Goal: Task Accomplishment & Management: Manage account settings

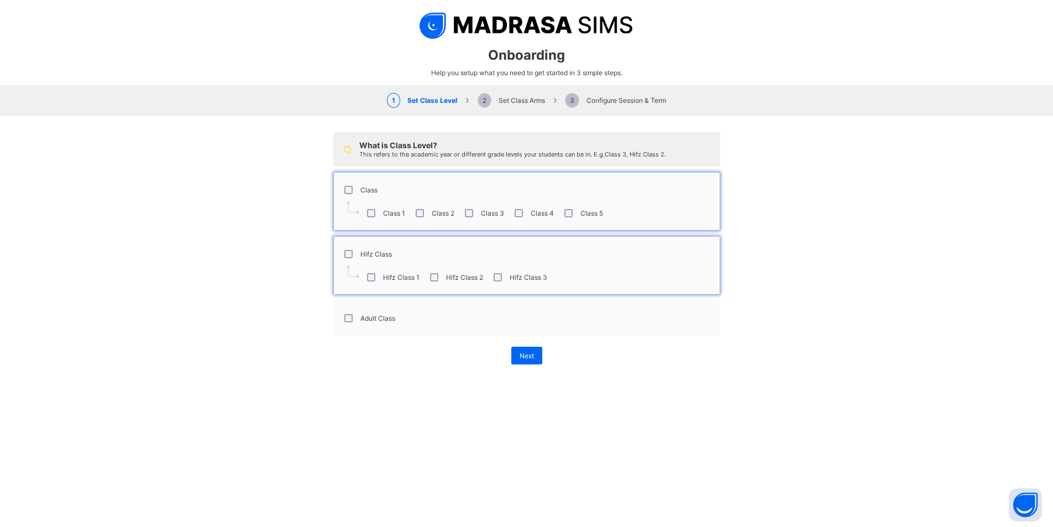
select select "**"
click at [626, 212] on div "Class 1 Class 2 Class 3 Class 4 Class 5" at bounding box center [527, 212] width 375 height 23
click at [569, 213] on div "Class 5" at bounding box center [582, 213] width 41 height 8
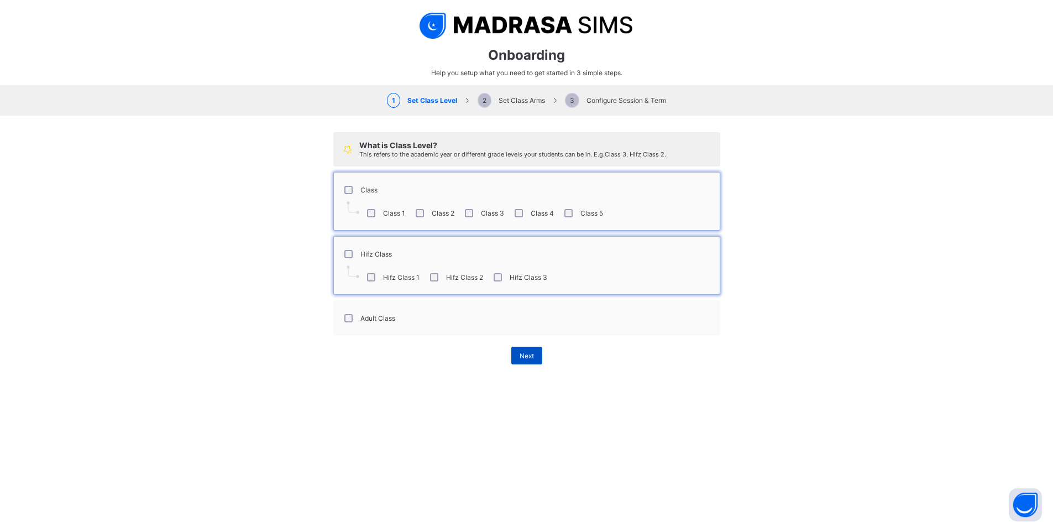
click at [516, 351] on div "Next" at bounding box center [527, 356] width 31 height 18
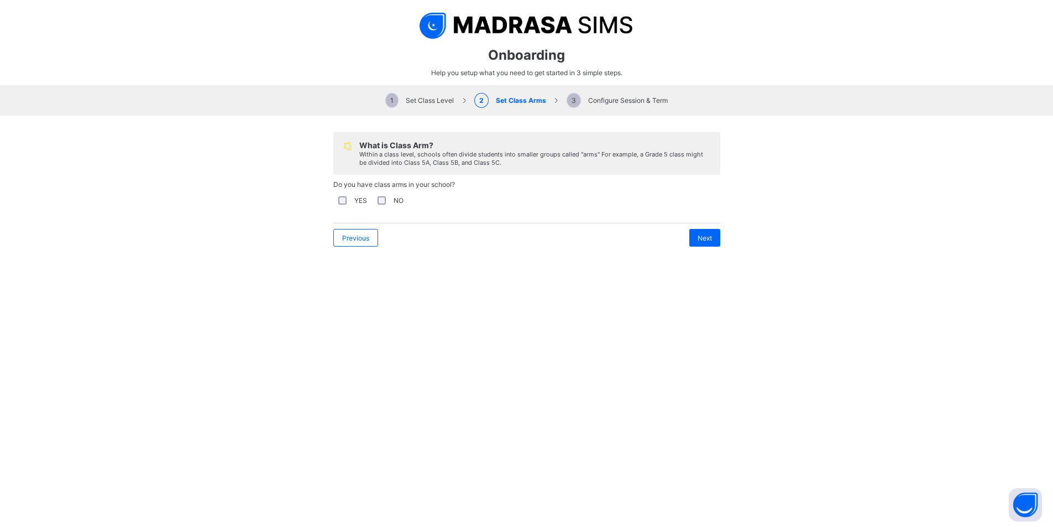
click at [345, 199] on div "YES" at bounding box center [351, 200] width 31 height 8
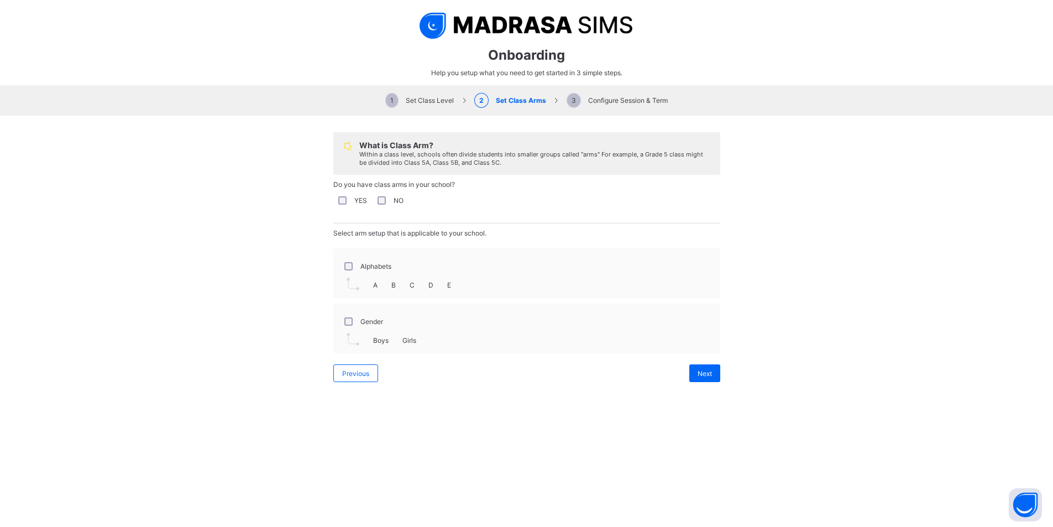
click at [362, 269] on label "Alphabets" at bounding box center [376, 266] width 31 height 8
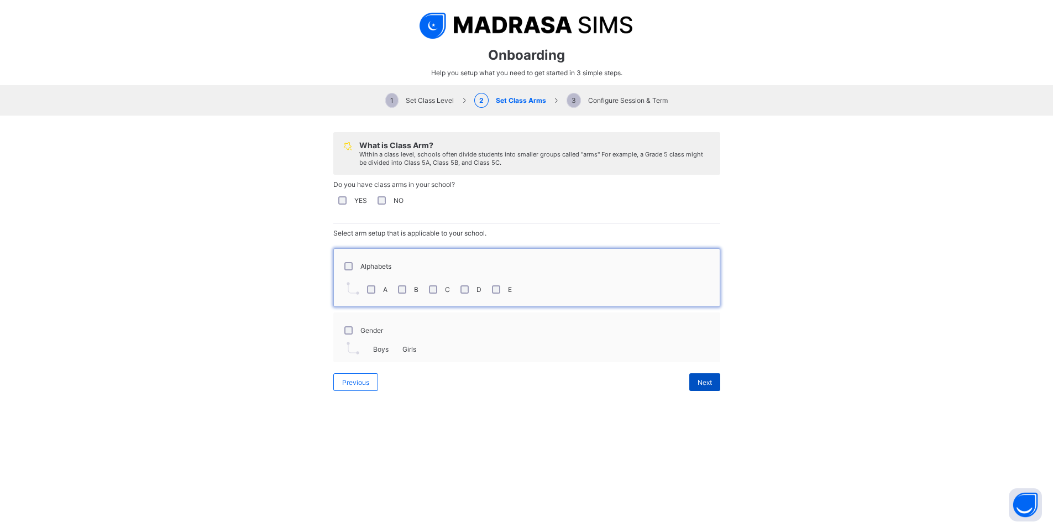
click at [706, 379] on span "Next" at bounding box center [705, 382] width 14 height 8
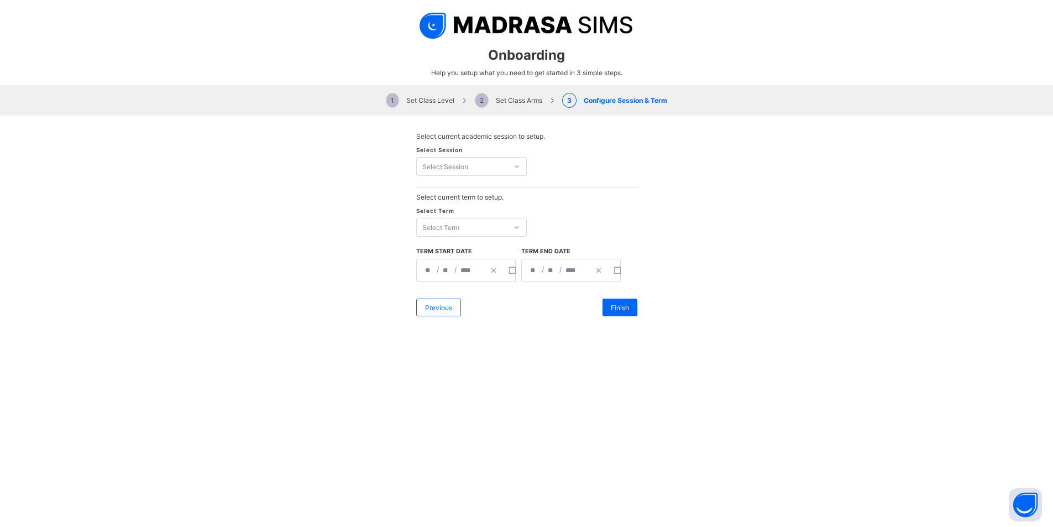
click at [513, 102] on span "2 Set Class Arms" at bounding box center [508, 100] width 67 height 8
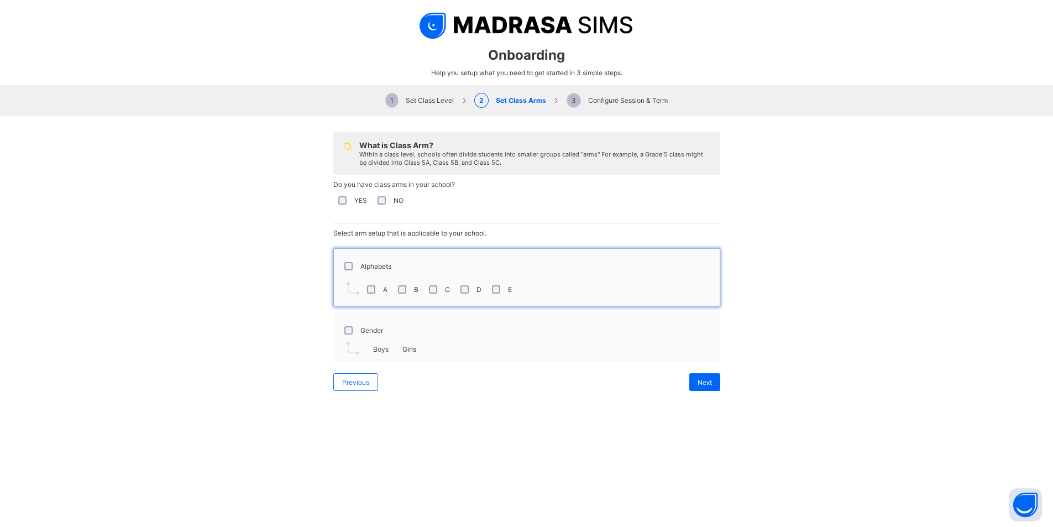
click at [348, 325] on div "Gender" at bounding box center [363, 330] width 46 height 23
click at [362, 326] on label "Gender" at bounding box center [372, 330] width 23 height 8
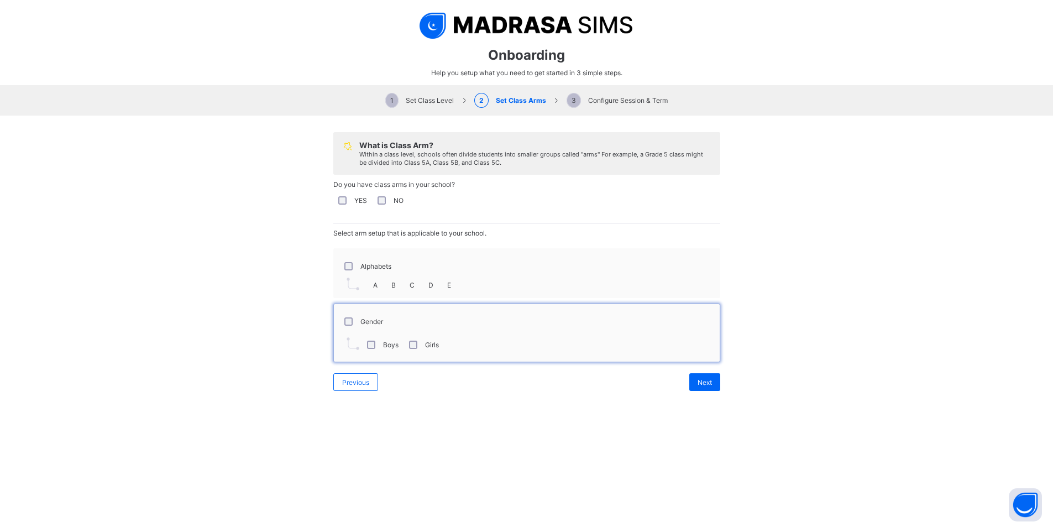
click at [389, 268] on div "Alphabets" at bounding box center [367, 265] width 55 height 23
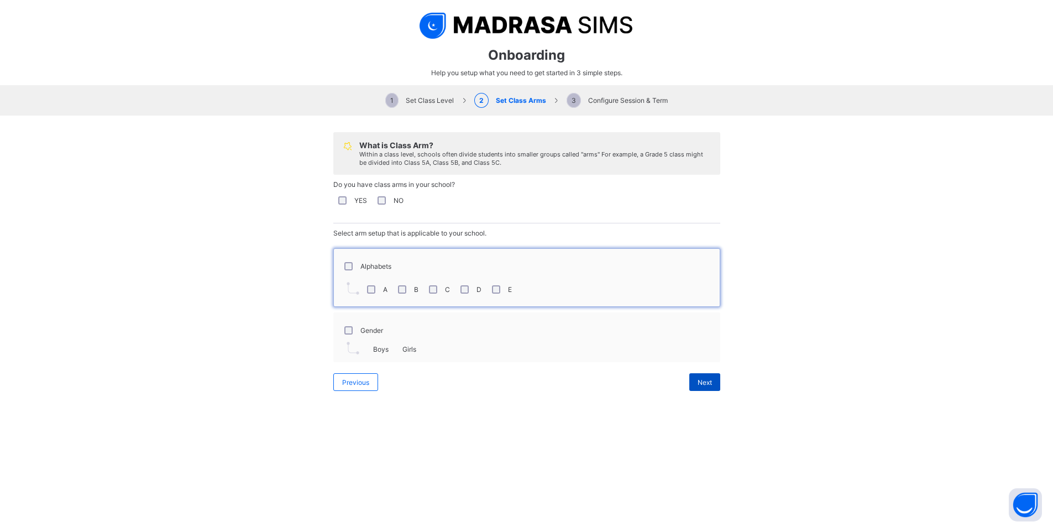
click at [701, 387] on div "Next" at bounding box center [705, 382] width 31 height 18
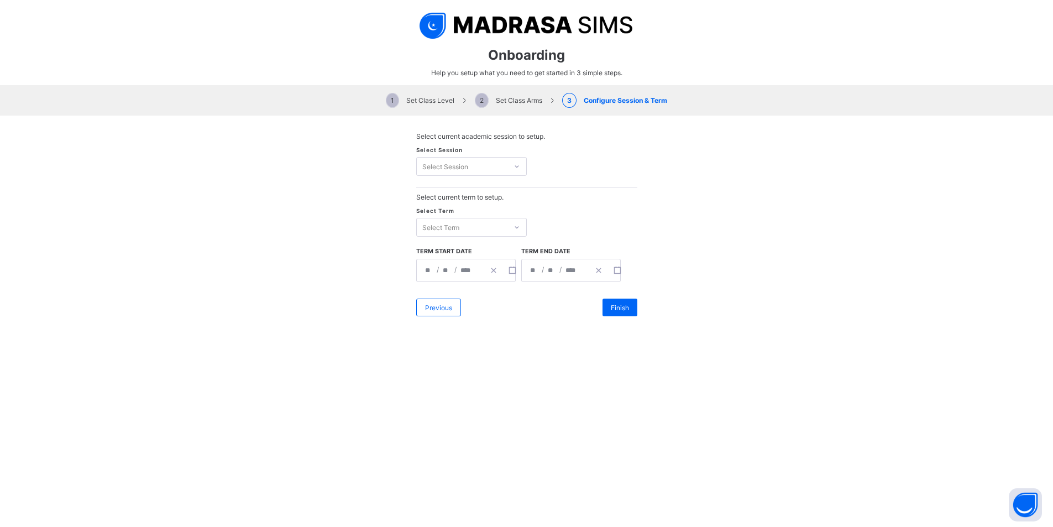
click at [501, 165] on div "Select Session" at bounding box center [462, 166] width 91 height 15
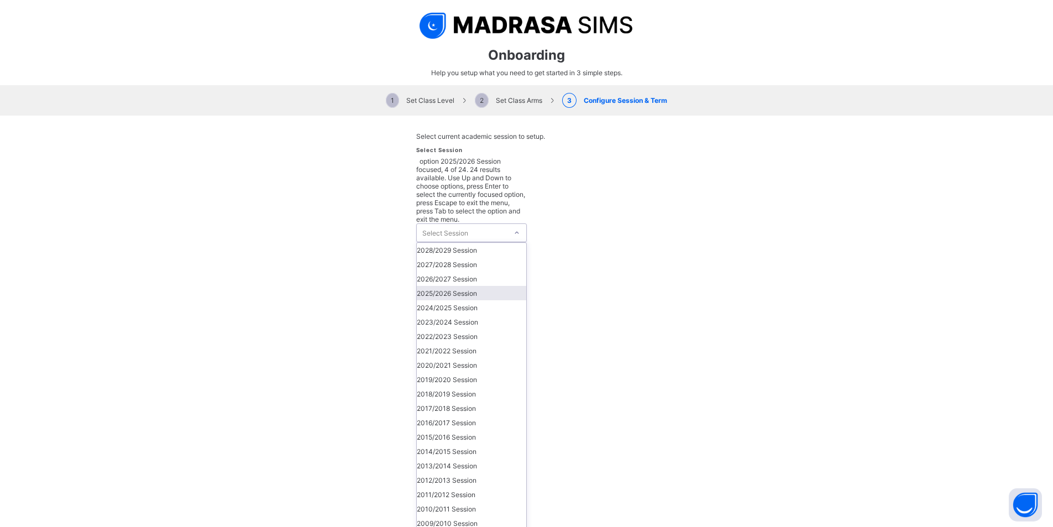
click at [475, 286] on div "2025/2026 Session" at bounding box center [471, 293] width 109 height 14
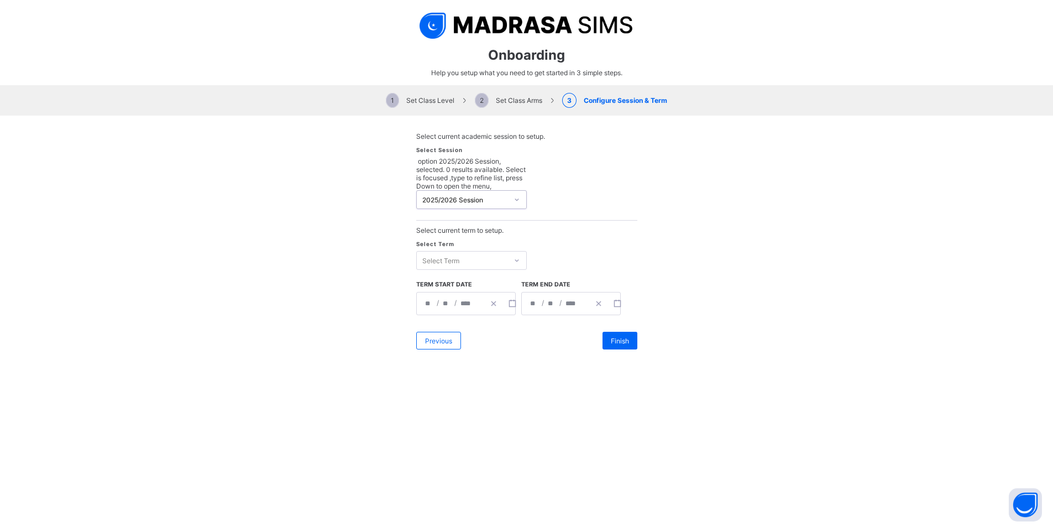
click at [469, 253] on div "Select Term" at bounding box center [462, 260] width 91 height 15
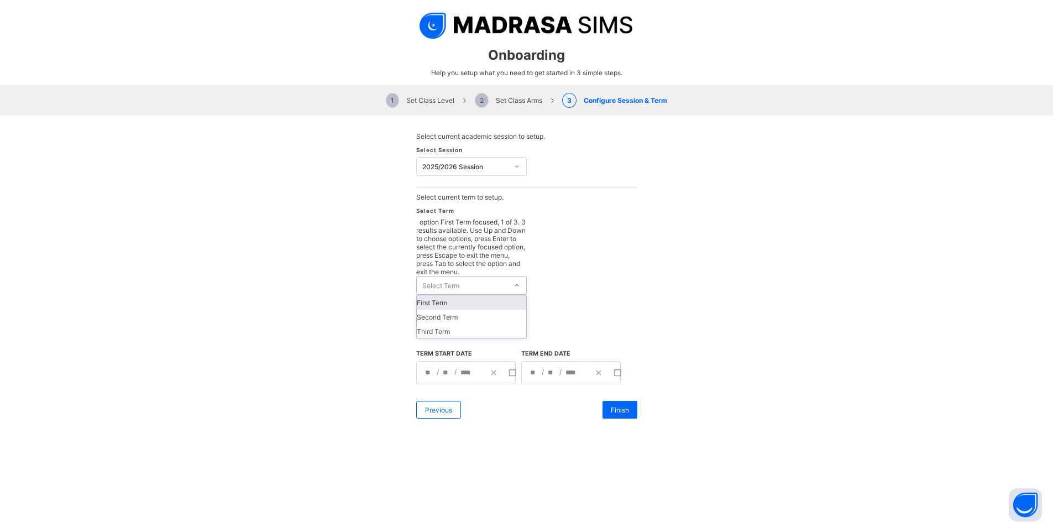
click at [464, 295] on div "First Term" at bounding box center [471, 302] width 109 height 14
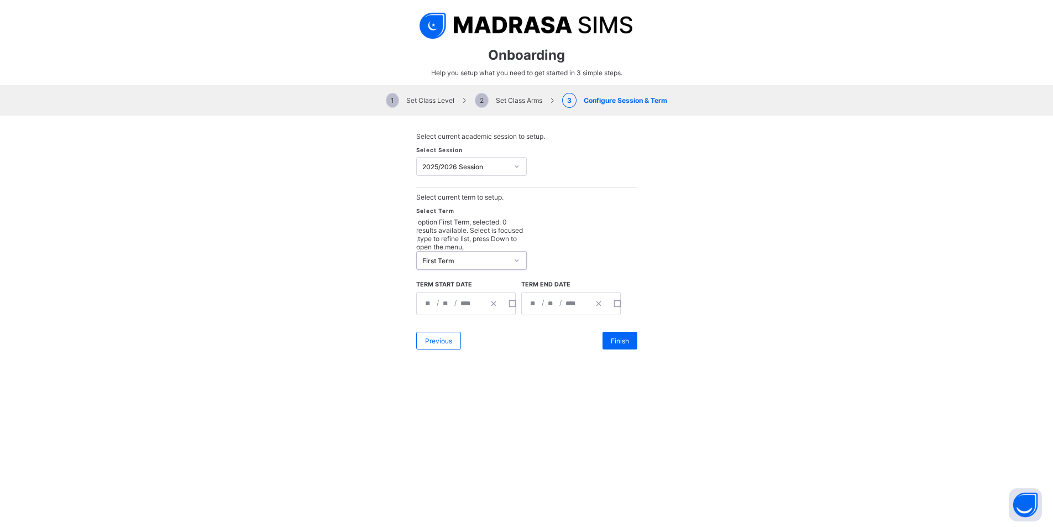
click at [421, 292] on div "**********" at bounding box center [466, 303] width 100 height 23
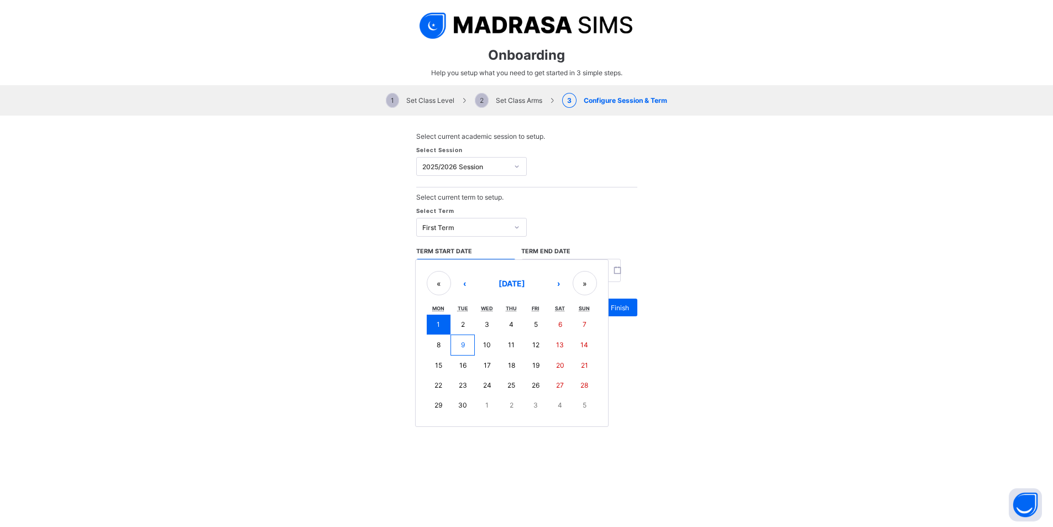
click at [607, 217] on div "Select Term First Term" at bounding box center [526, 227] width 221 height 41
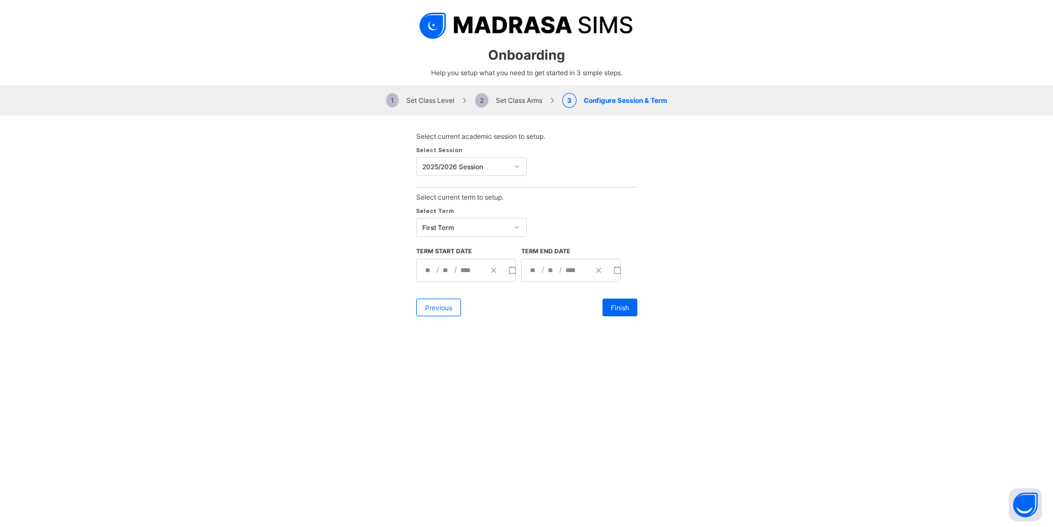
click at [583, 264] on div "**********" at bounding box center [555, 270] width 67 height 22
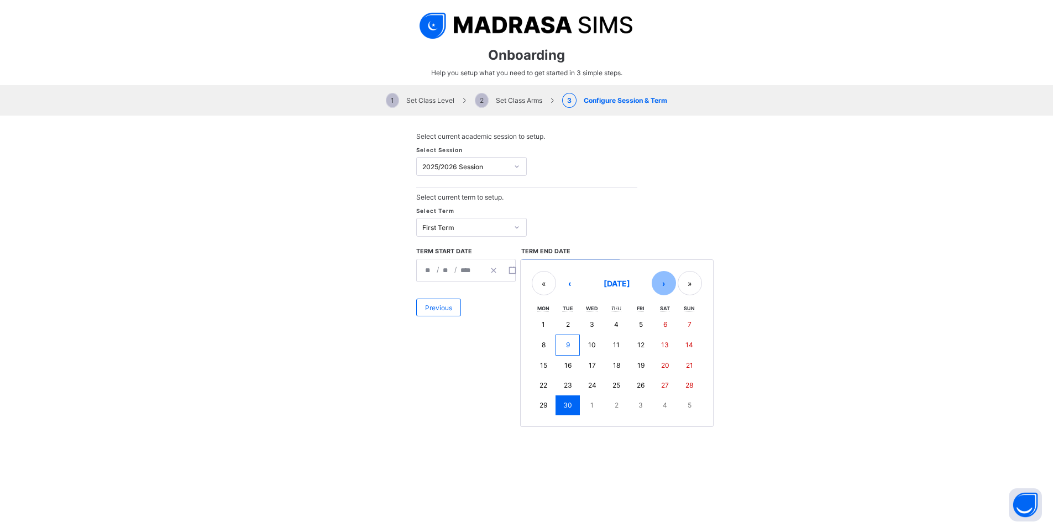
drag, startPoint x: 674, startPoint y: 288, endPoint x: 666, endPoint y: 288, distance: 7.8
click at [674, 288] on div "« ‹ [DATE] › »" at bounding box center [617, 283] width 170 height 24
click at [665, 287] on button "›" at bounding box center [664, 283] width 24 height 24
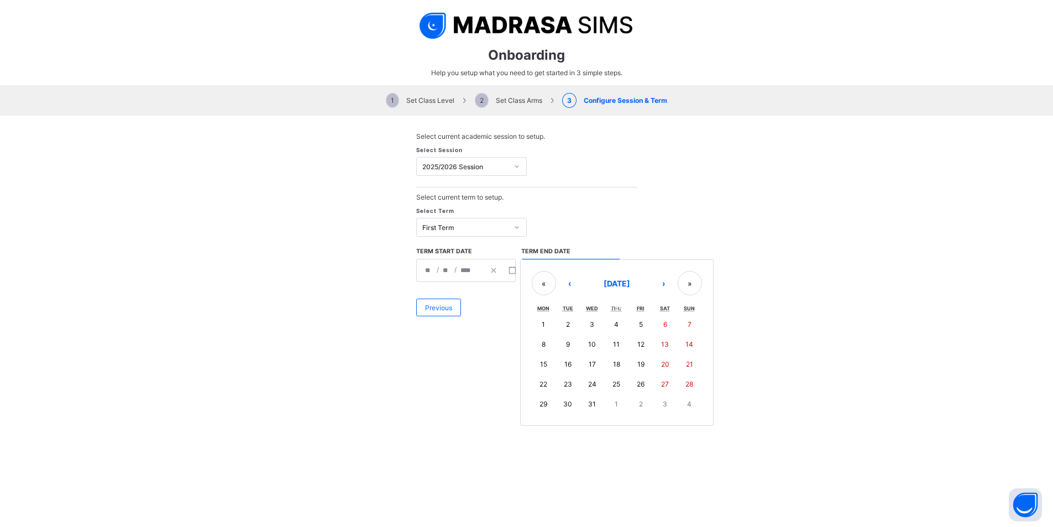
click at [642, 364] on button "19" at bounding box center [641, 364] width 24 height 20
type input "**********"
type input "**"
click at [616, 308] on span "Finish" at bounding box center [620, 308] width 18 height 8
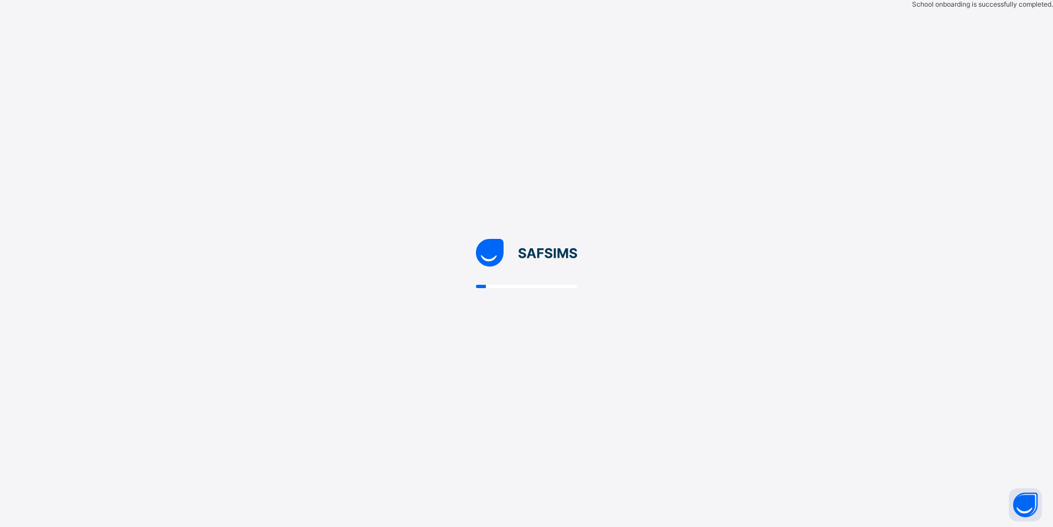
scroll to position [0, 0]
select select "**"
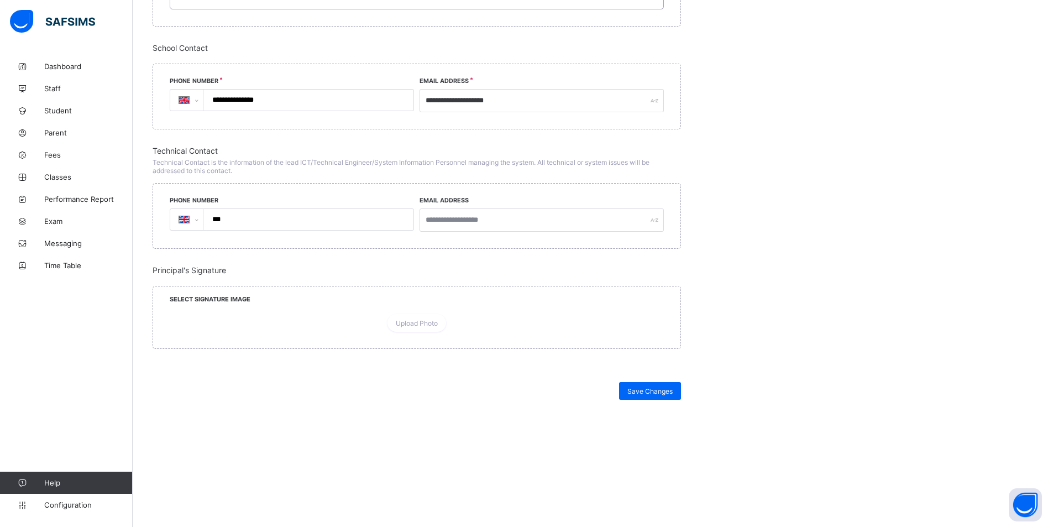
scroll to position [786, 0]
click at [68, 67] on span "Dashboard" at bounding box center [88, 66] width 88 height 9
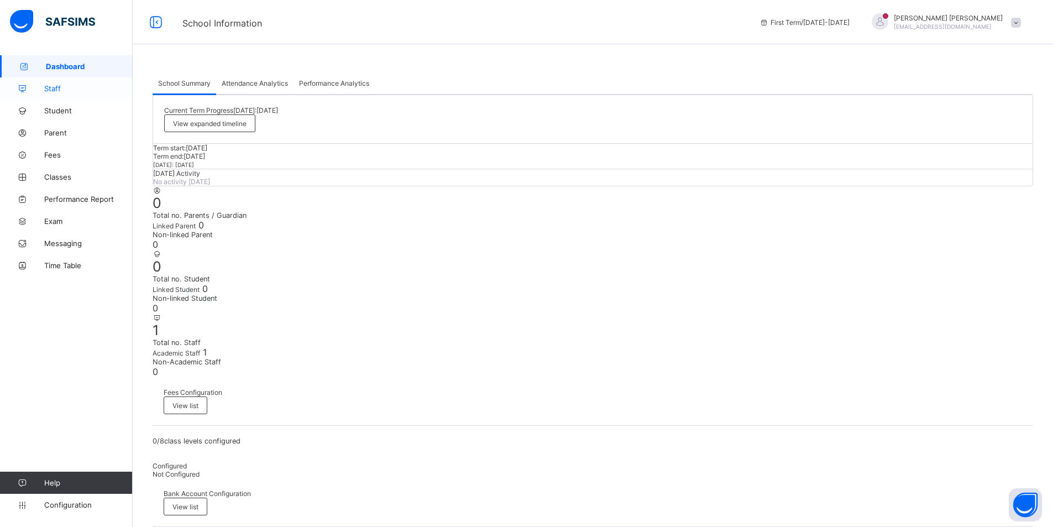
click at [51, 88] on span "Staff" at bounding box center [88, 88] width 88 height 9
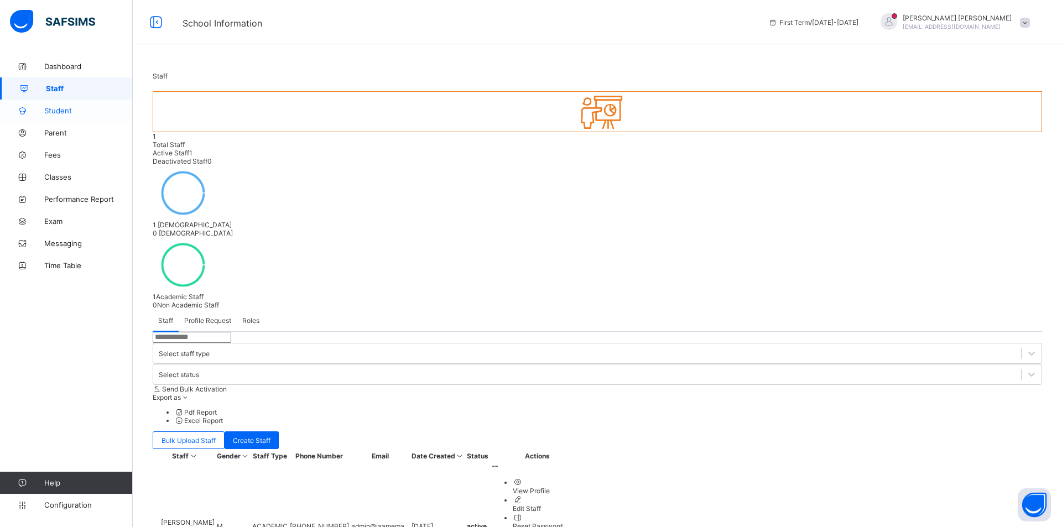
click at [40, 107] on icon at bounding box center [22, 111] width 44 height 8
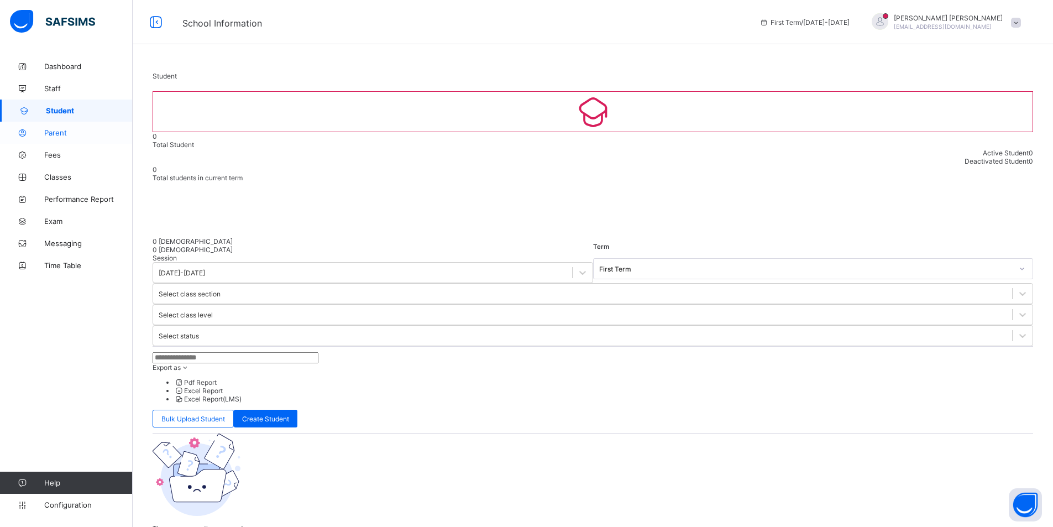
click at [76, 136] on span "Parent" at bounding box center [88, 132] width 88 height 9
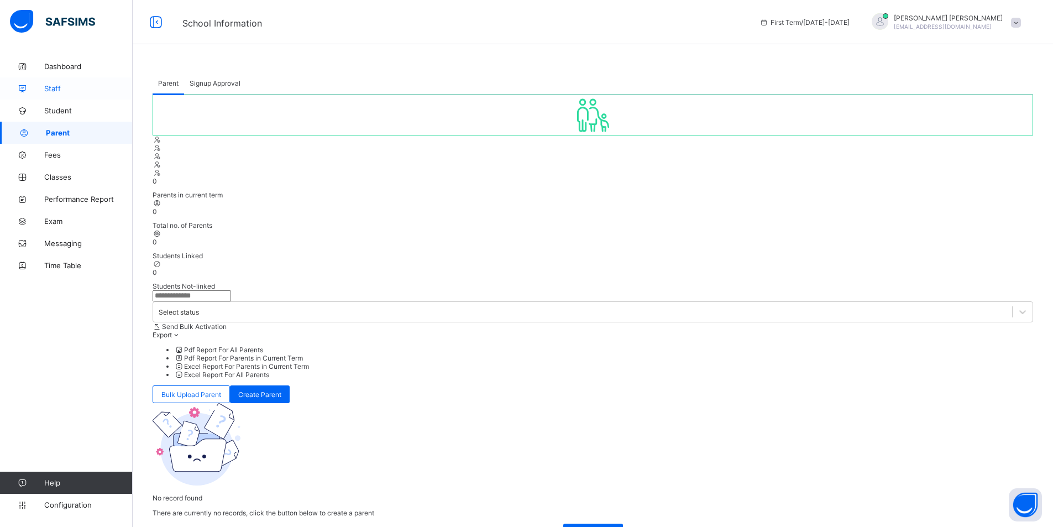
click at [70, 90] on span "Staff" at bounding box center [88, 88] width 88 height 9
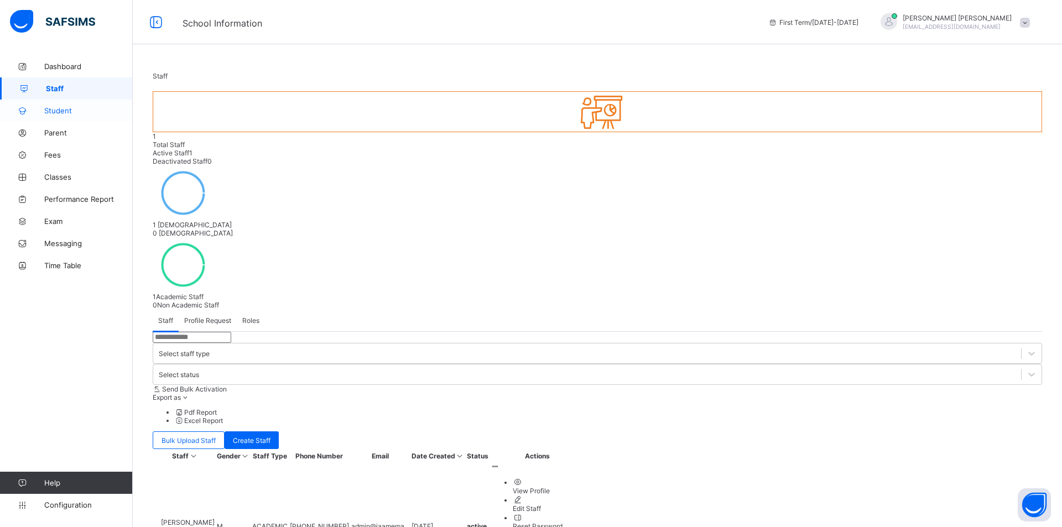
click at [64, 108] on span "Student" at bounding box center [88, 110] width 88 height 9
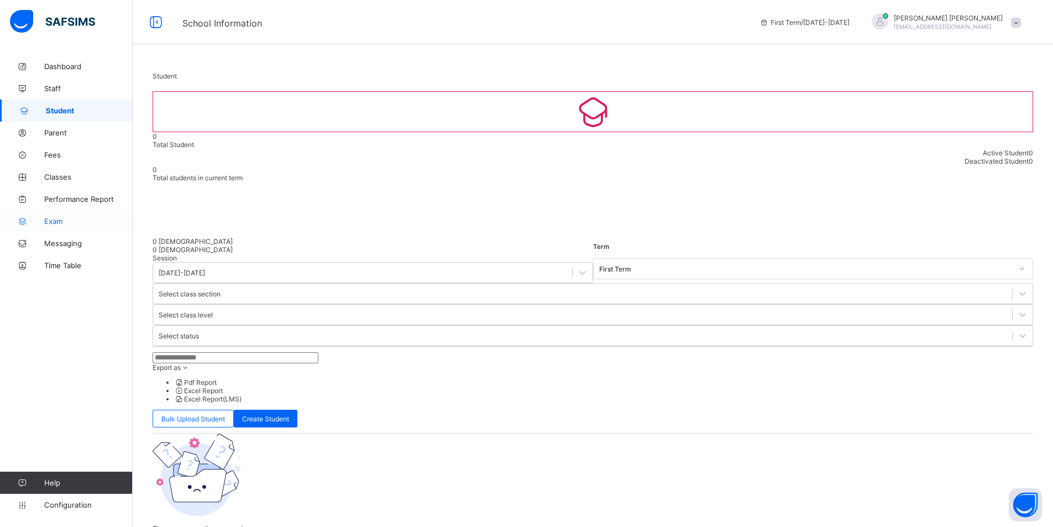
click at [47, 223] on span "Exam" at bounding box center [88, 221] width 88 height 9
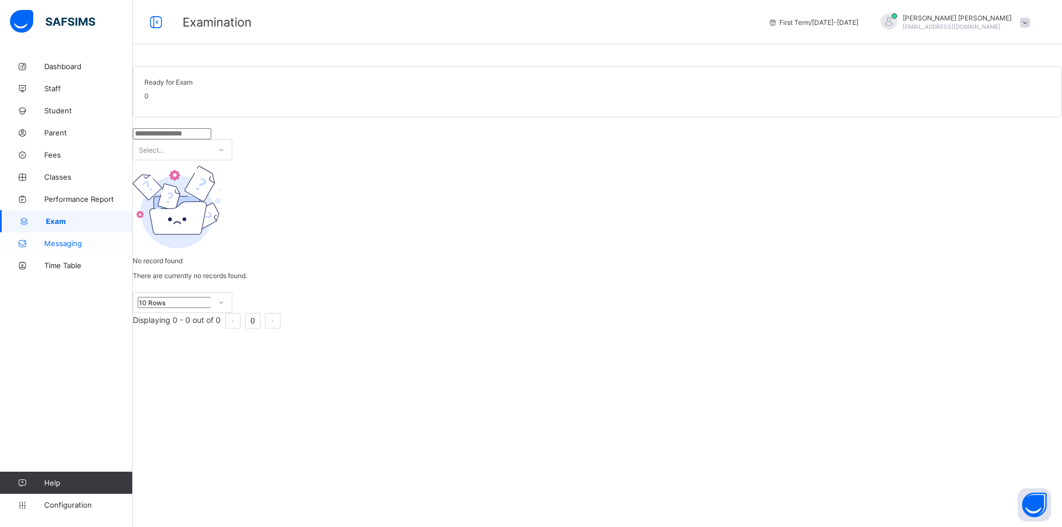
click at [56, 253] on link "Messaging" at bounding box center [66, 243] width 133 height 22
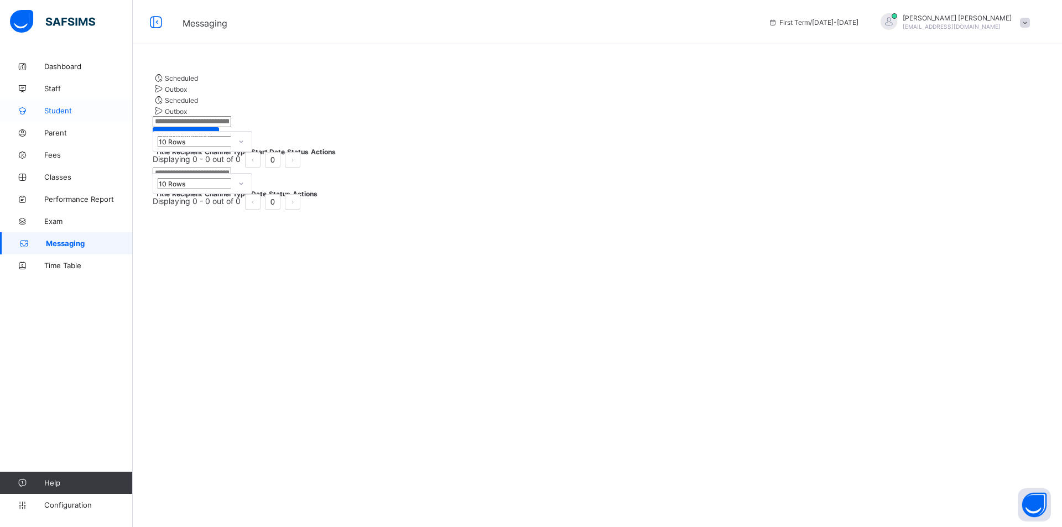
click at [55, 113] on span "Student" at bounding box center [88, 110] width 88 height 9
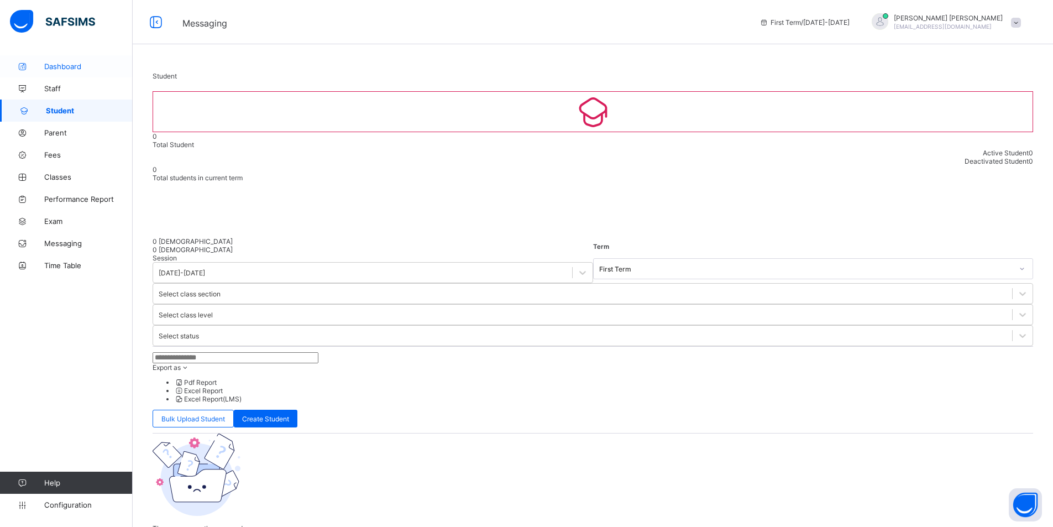
click at [60, 69] on span "Dashboard" at bounding box center [88, 66] width 88 height 9
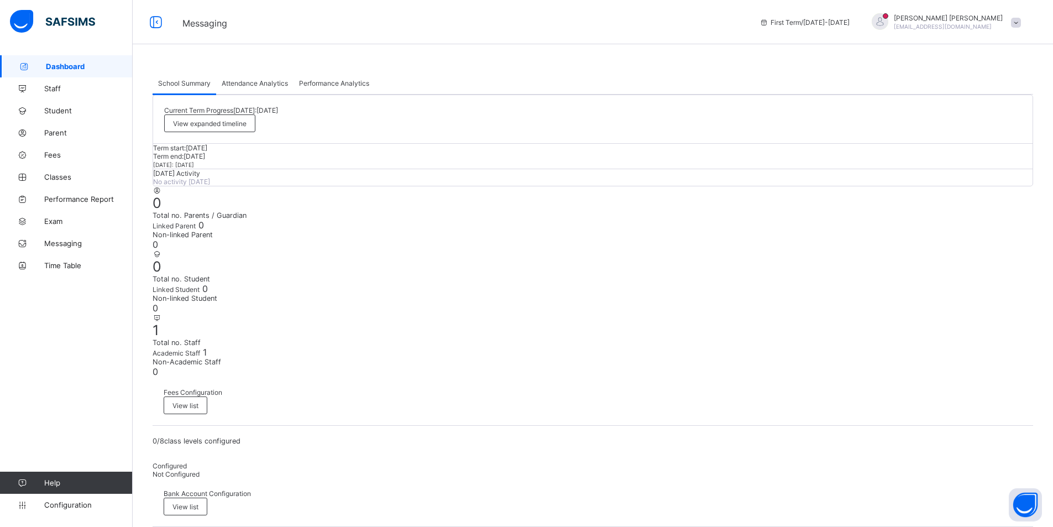
click at [850, 20] on span "First Term / [DATE]-[DATE]" at bounding box center [805, 22] width 90 height 8
click at [984, 30] on div "[PERSON_NAME] [EMAIL_ADDRESS][DOMAIN_NAME]" at bounding box center [944, 22] width 166 height 18
click at [241, 86] on span "Attendance Analytics" at bounding box center [255, 83] width 66 height 8
click at [240, 85] on span "Attendance Analytics" at bounding box center [255, 83] width 66 height 8
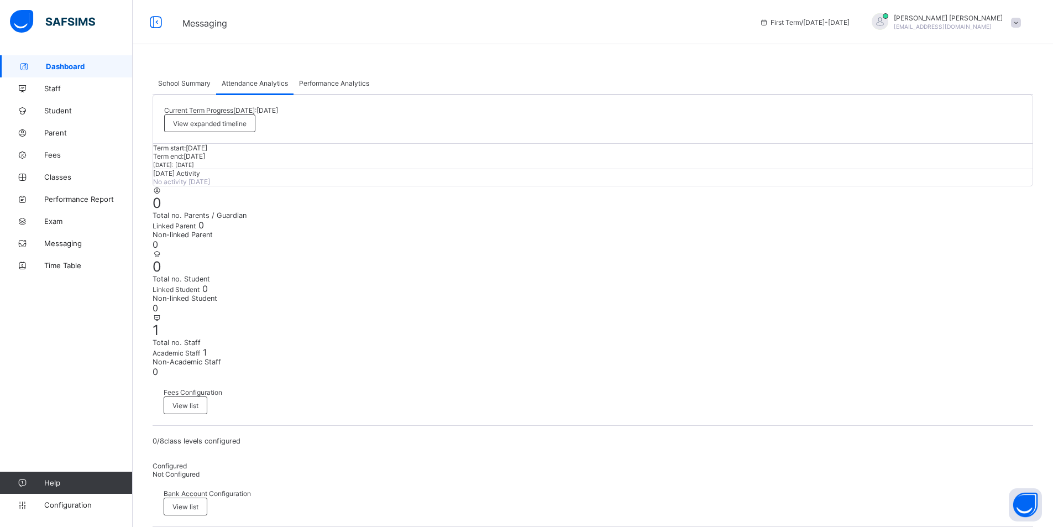
click at [992, 28] on span "[EMAIL_ADDRESS][DOMAIN_NAME]" at bounding box center [943, 26] width 98 height 7
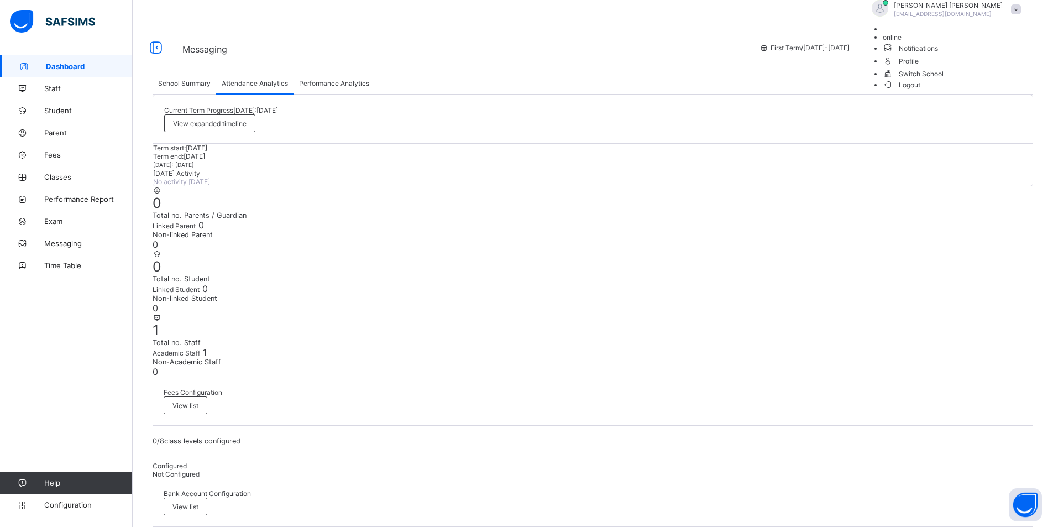
click at [988, 80] on span "Switch School" at bounding box center [955, 73] width 144 height 13
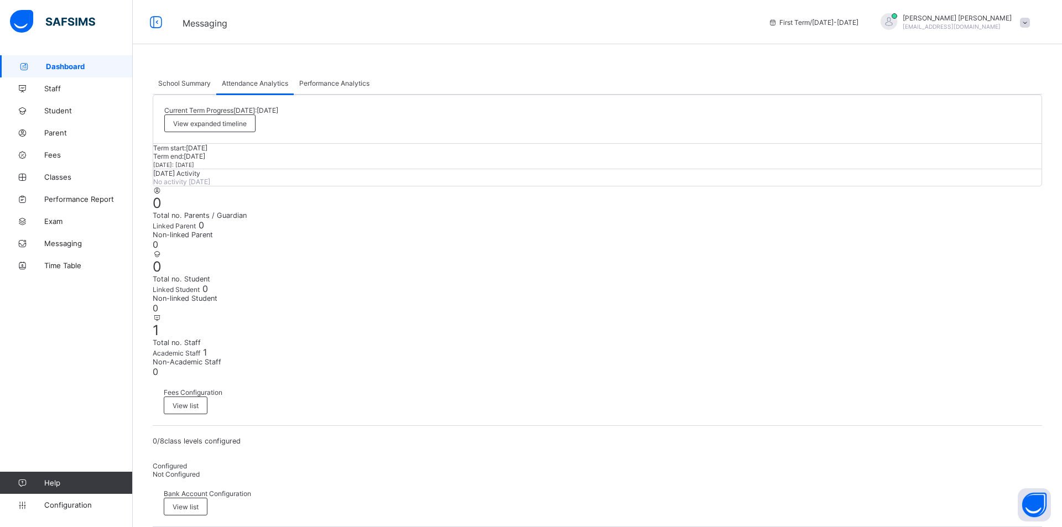
click at [963, 29] on span "[EMAIL_ADDRESS][DOMAIN_NAME]" at bounding box center [943, 26] width 98 height 7
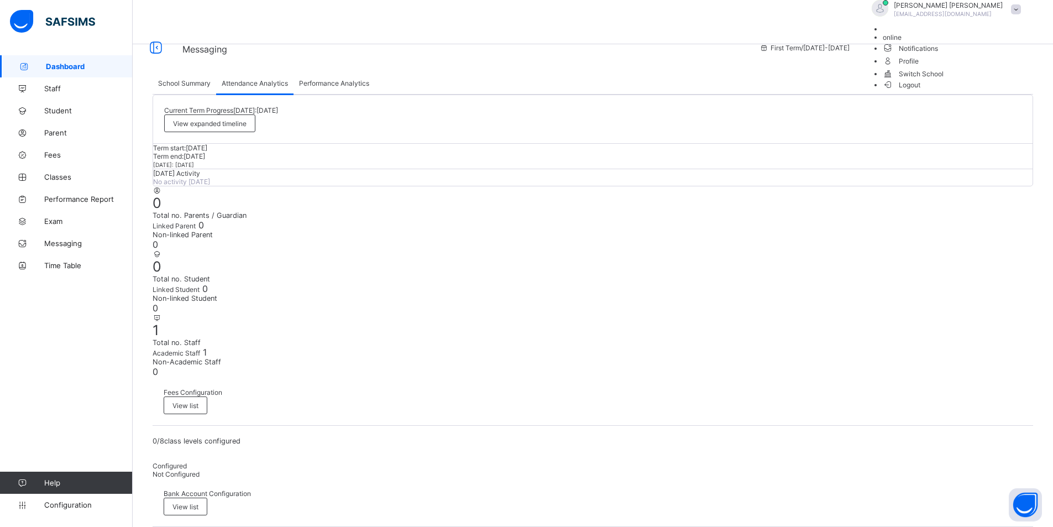
click at [921, 91] on span "Logout" at bounding box center [902, 85] width 38 height 12
